Goal: Find specific page/section: Find specific page/section

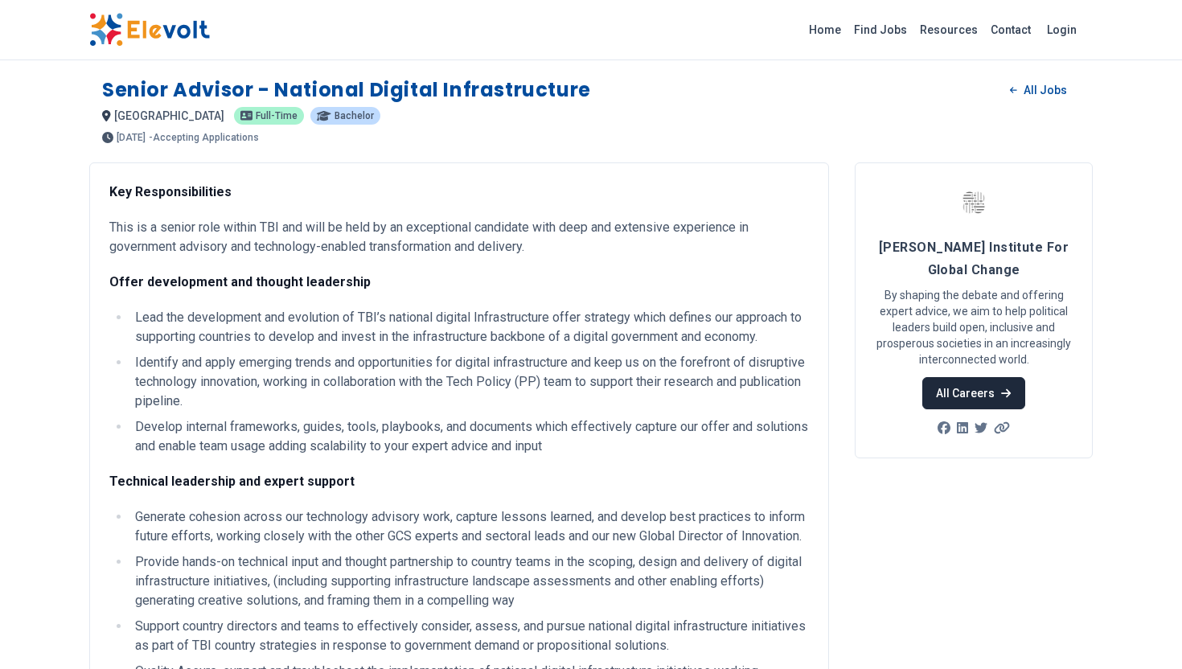
click at [966, 395] on link "All Careers" at bounding box center [974, 393] width 102 height 32
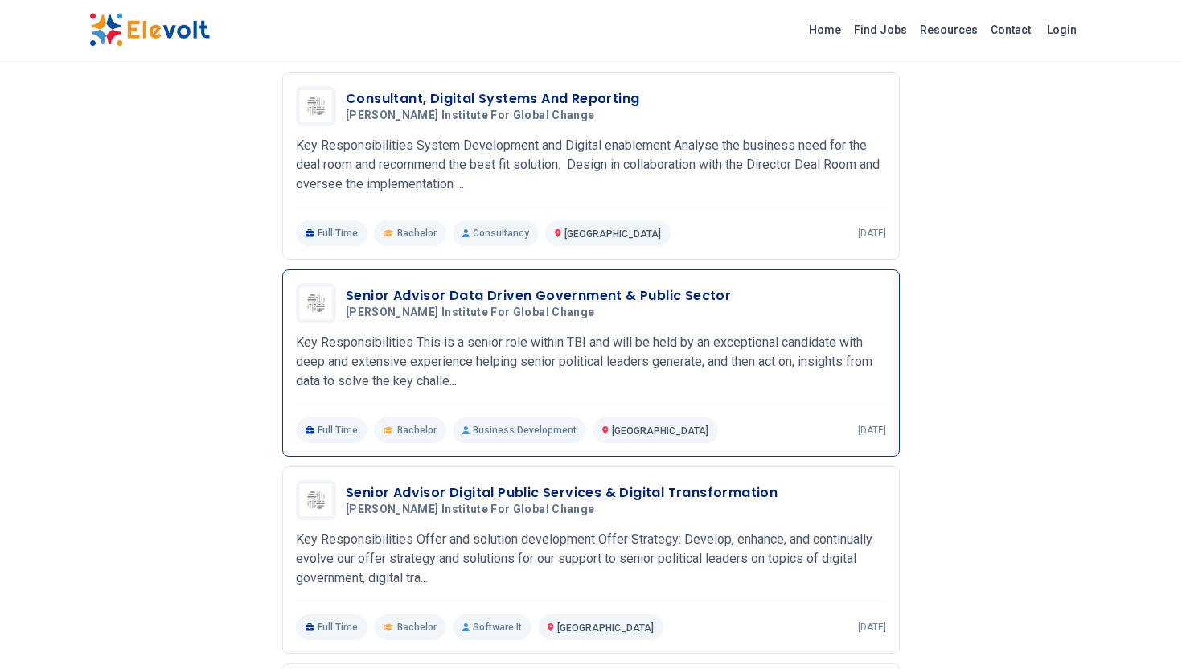
scroll to position [237, 0]
